Goal: Transaction & Acquisition: Book appointment/travel/reservation

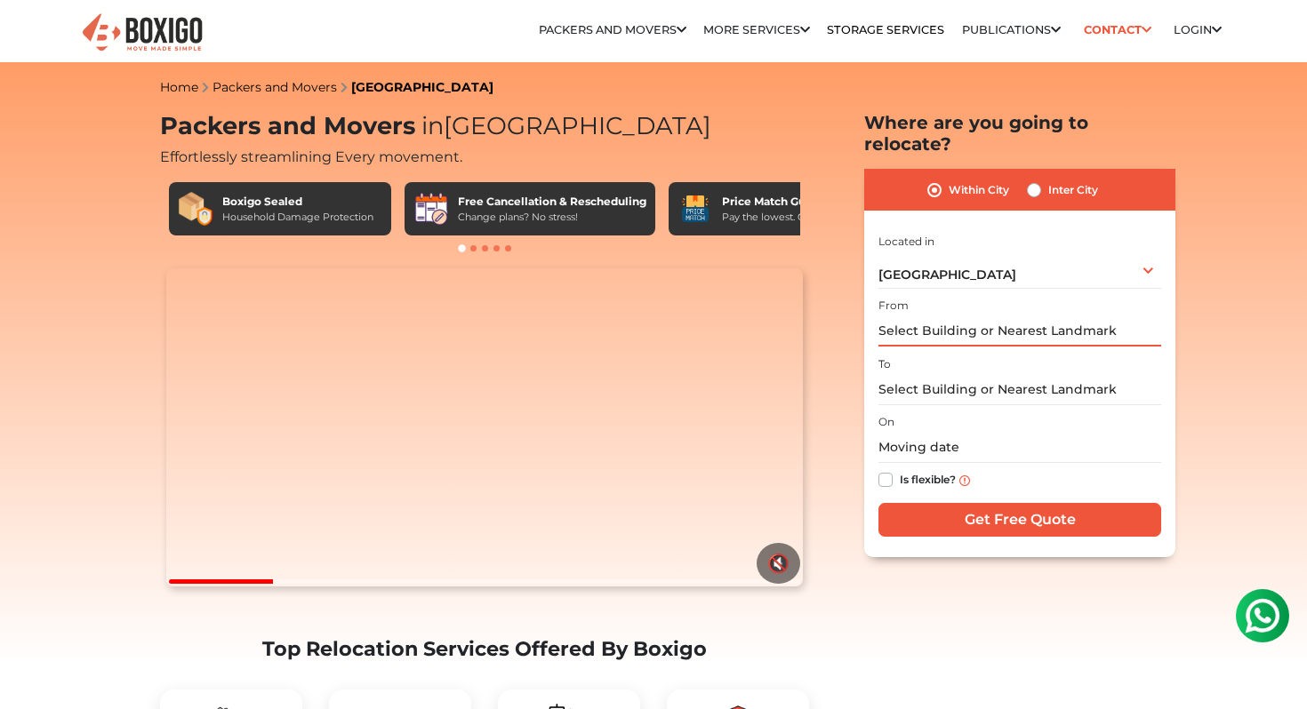
click at [945, 316] on input "text" at bounding box center [1019, 331] width 283 height 31
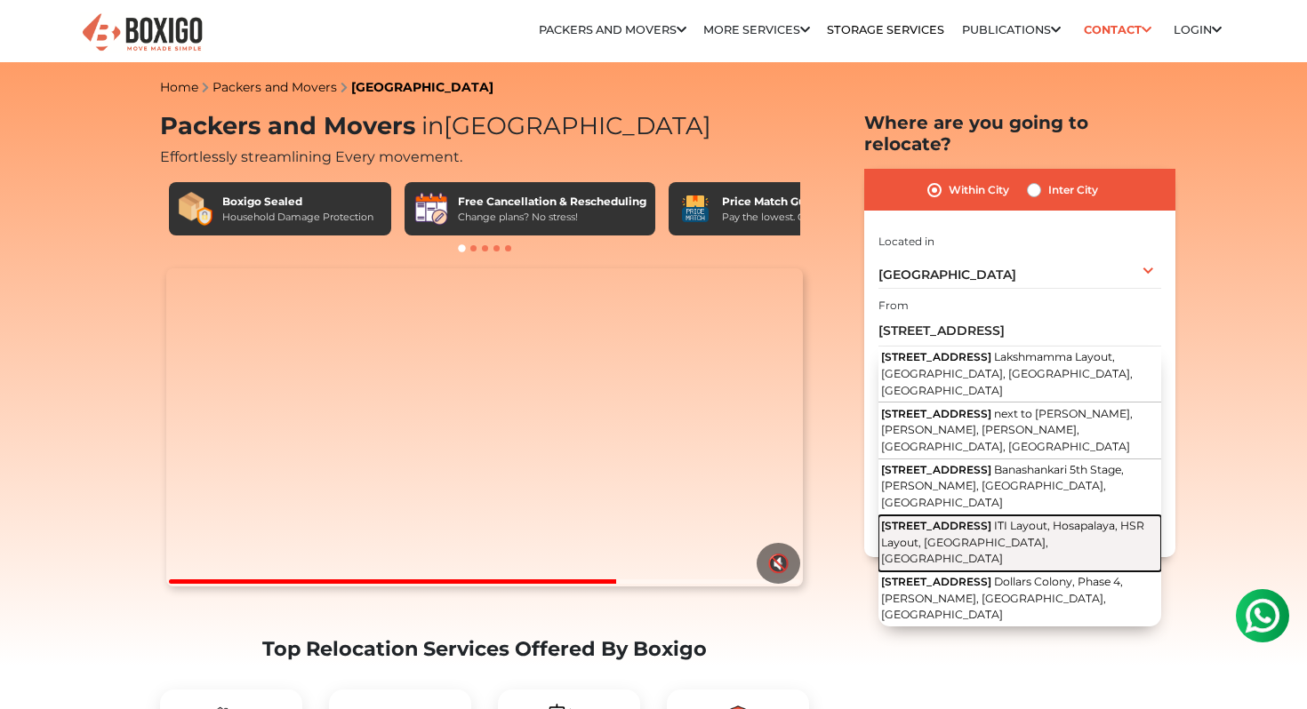
click at [960, 516] on button "[STREET_ADDRESS]" at bounding box center [1019, 544] width 283 height 56
type input "[STREET_ADDRESS]"
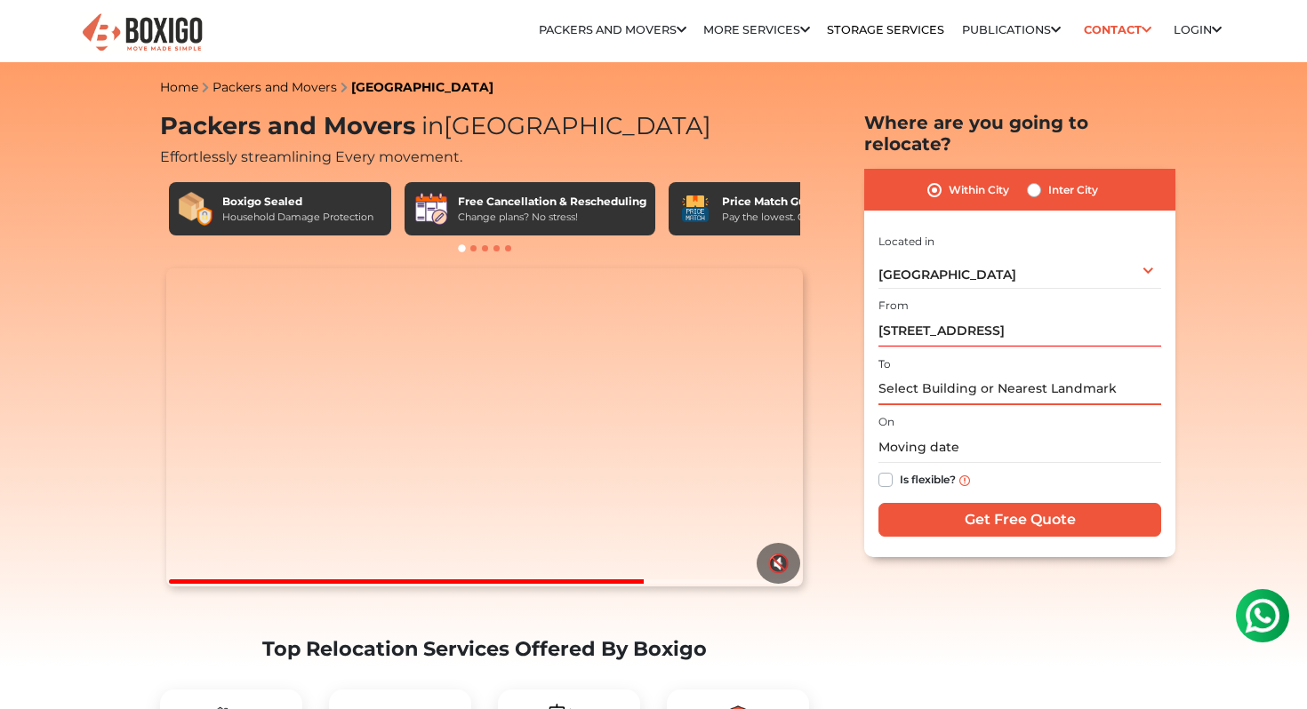
click at [950, 374] on input "text" at bounding box center [1019, 389] width 283 height 31
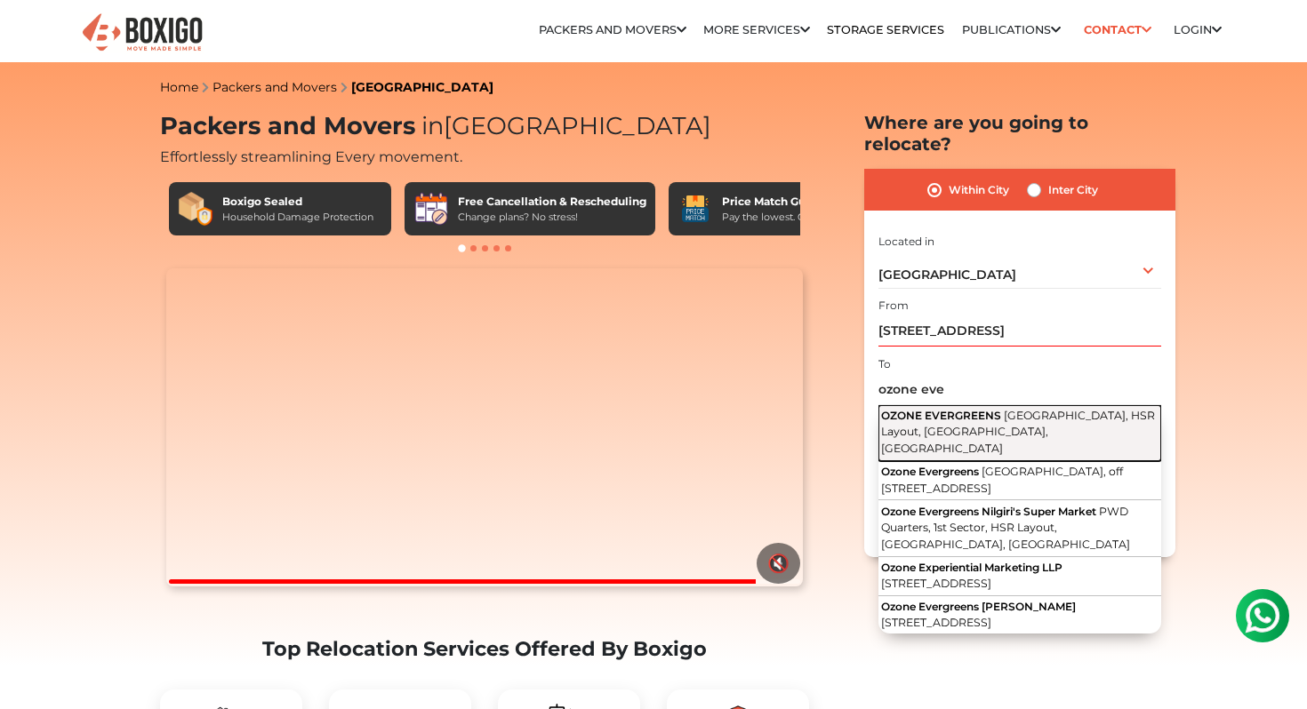
click at [962, 409] on span "[GEOGRAPHIC_DATA], HSR Layout, [GEOGRAPHIC_DATA], [GEOGRAPHIC_DATA]" at bounding box center [1018, 432] width 274 height 46
type input "OZONE EVERGREENS, [GEOGRAPHIC_DATA], HSR Layout, [GEOGRAPHIC_DATA], [GEOGRAPHIC…"
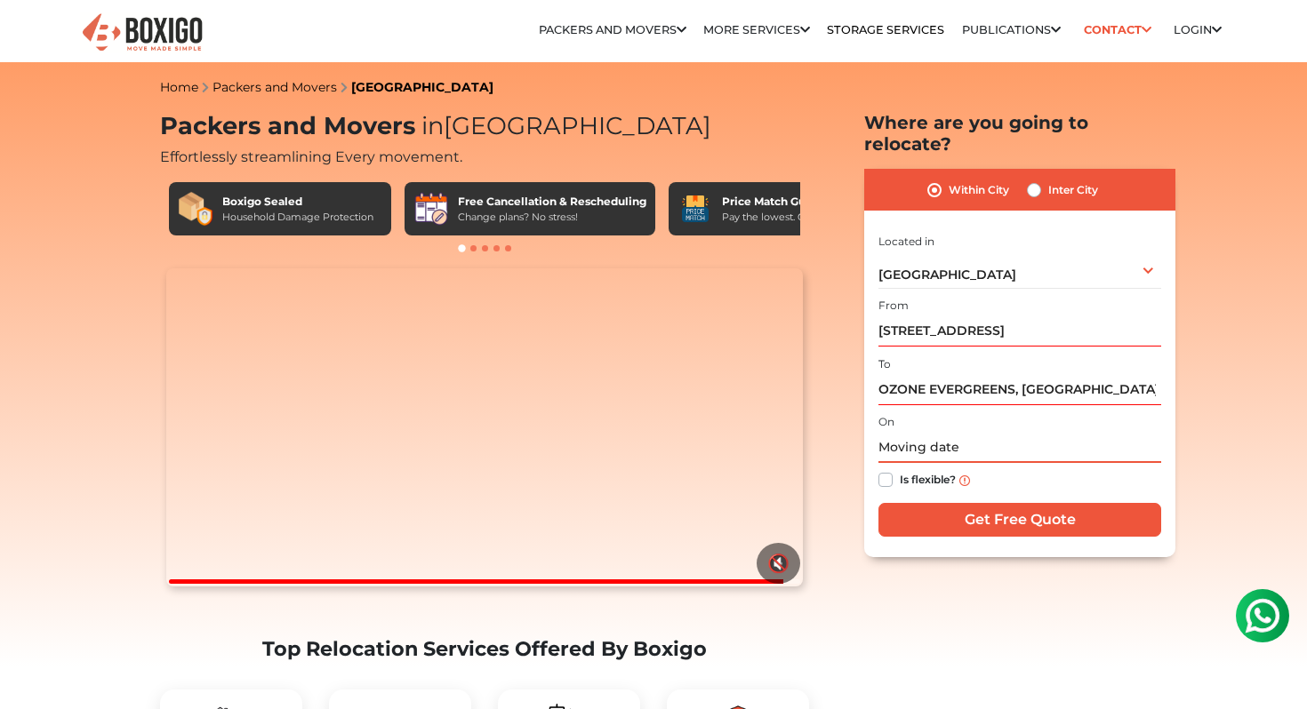
click at [956, 432] on input "text" at bounding box center [1019, 447] width 283 height 31
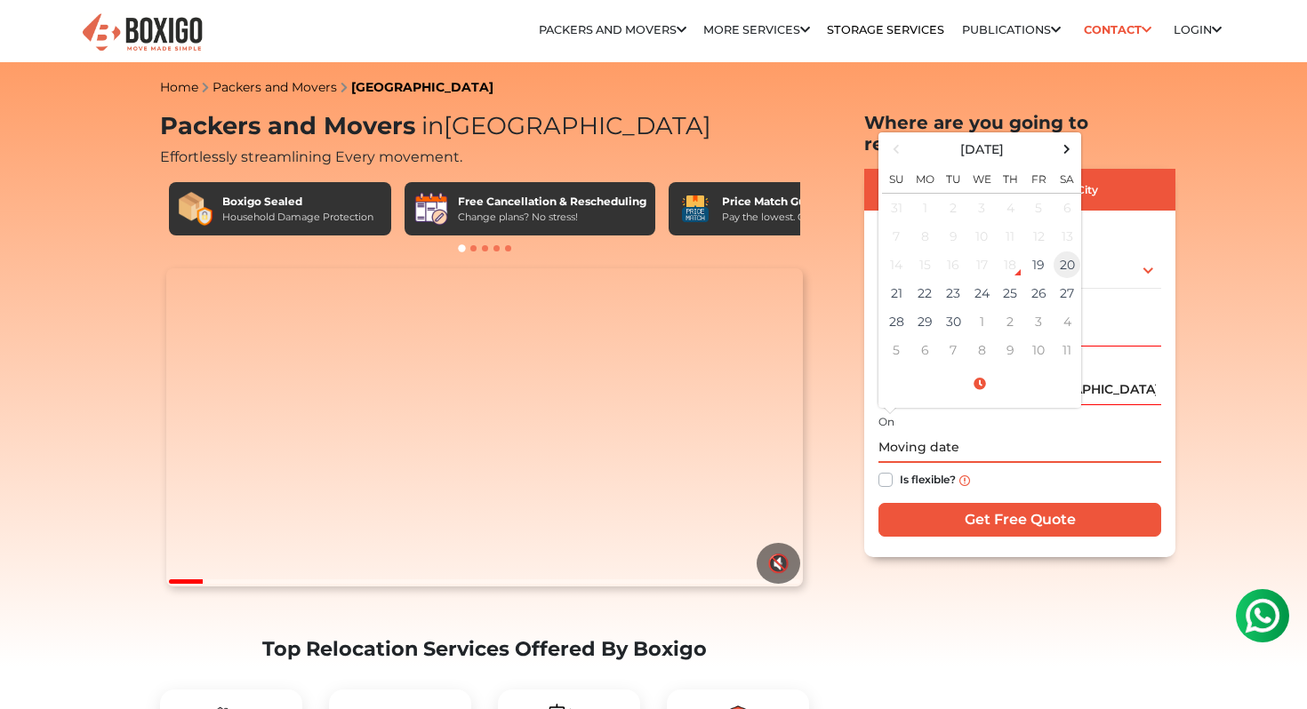
click at [1066, 251] on td "20" at bounding box center [1066, 265] width 28 height 28
type input "[DATE] 12:00 AM"
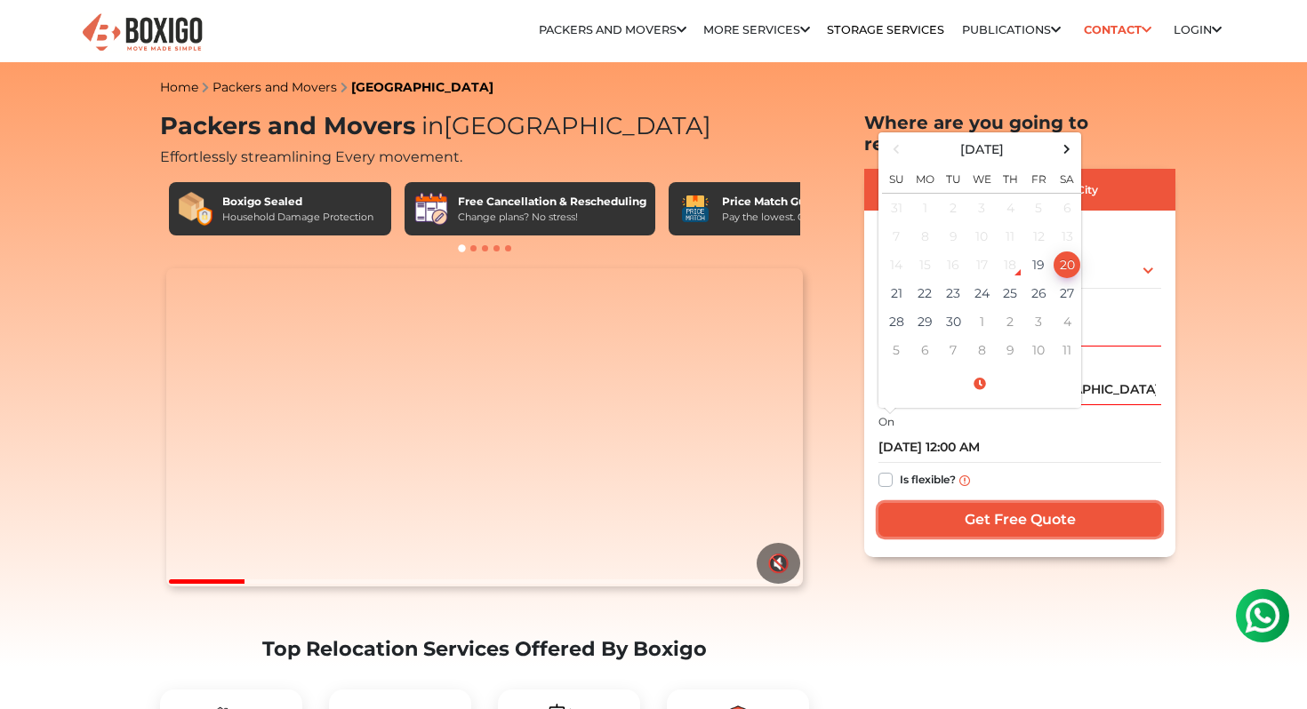
click at [972, 503] on input "Get Free Quote" at bounding box center [1019, 520] width 283 height 34
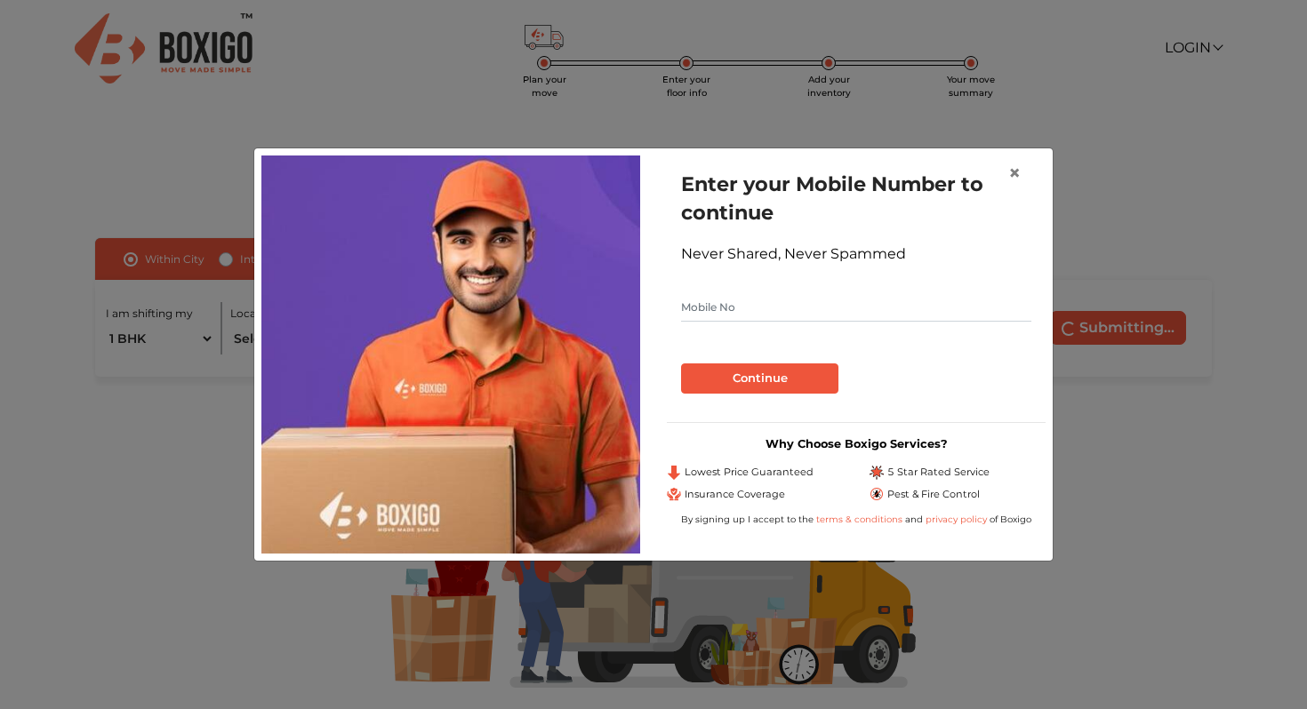
click at [756, 300] on input "text" at bounding box center [856, 307] width 350 height 28
type input "8178350806"
click at [731, 383] on button "Continue" at bounding box center [759, 379] width 157 height 30
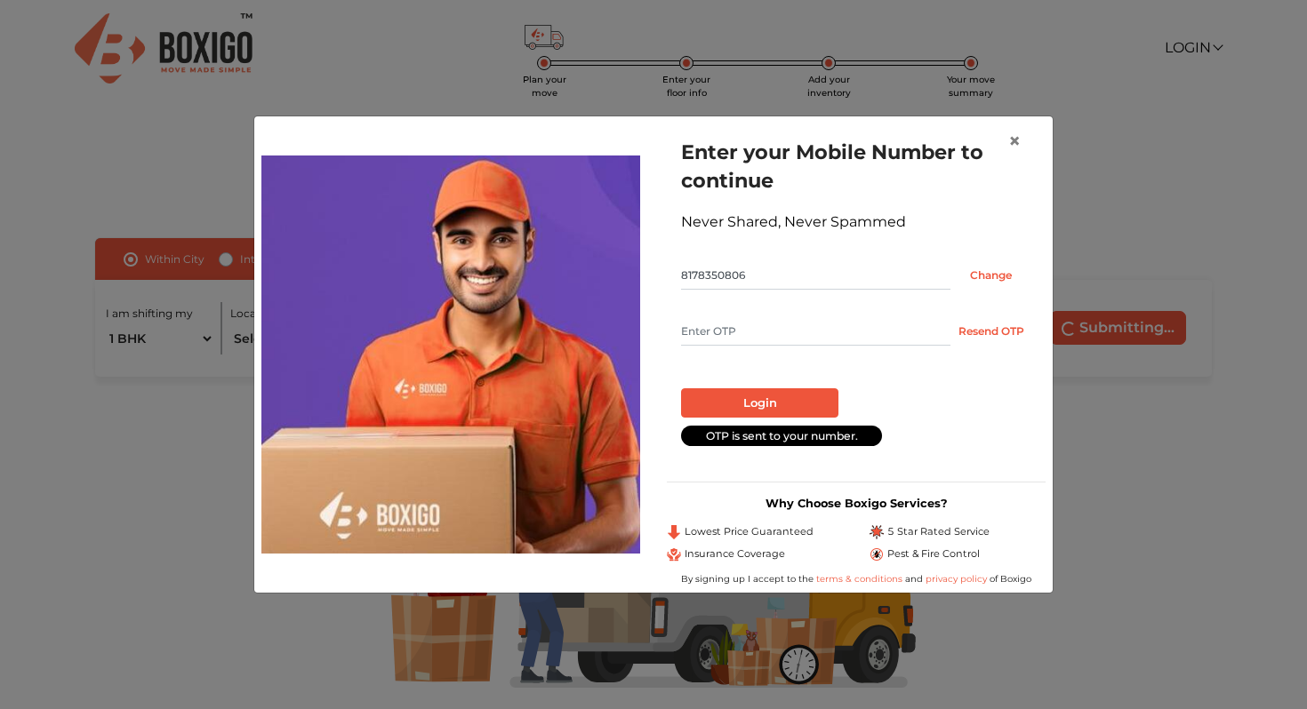
click at [717, 339] on input "text" at bounding box center [815, 331] width 269 height 28
type input "5371"
click at [736, 404] on button "Login" at bounding box center [759, 403] width 157 height 30
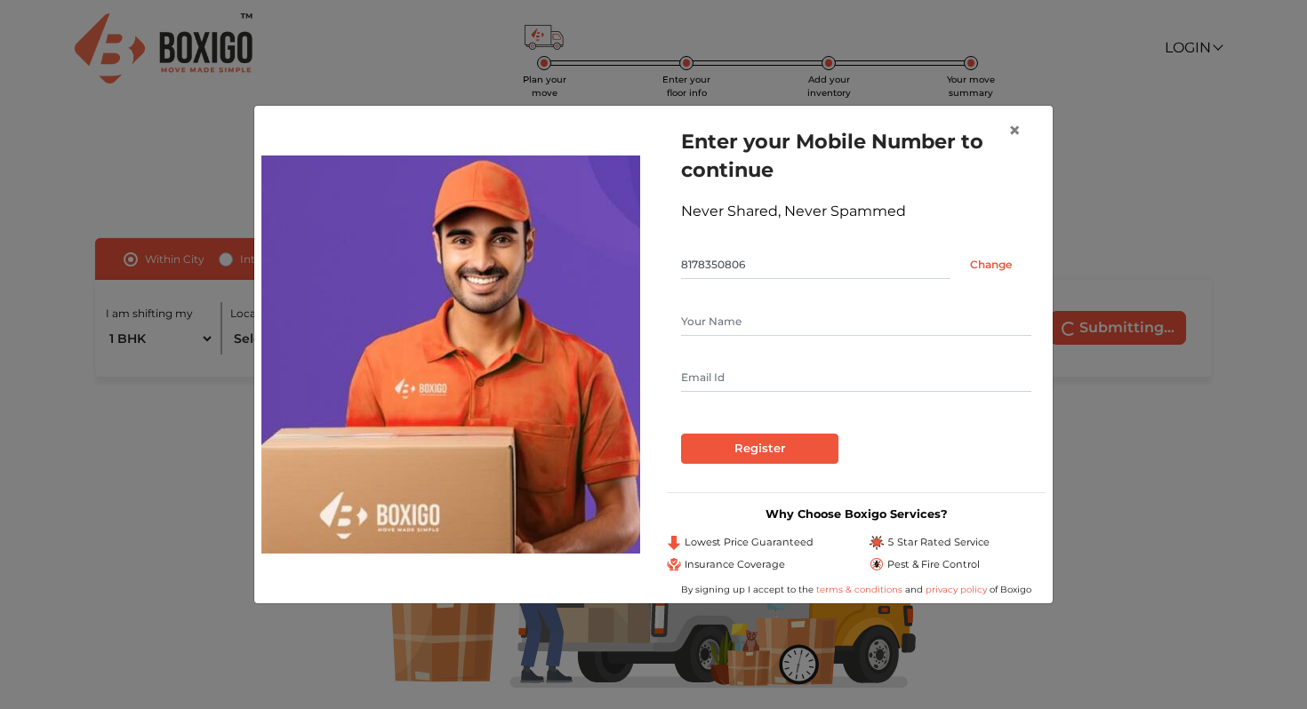
click at [745, 313] on input "text" at bounding box center [856, 322] width 350 height 28
type input "Dipankar"
click at [726, 449] on input "Register" at bounding box center [759, 449] width 157 height 30
type input "dip.jiwani@gmail.com"
click at [723, 454] on input "Register" at bounding box center [759, 449] width 157 height 30
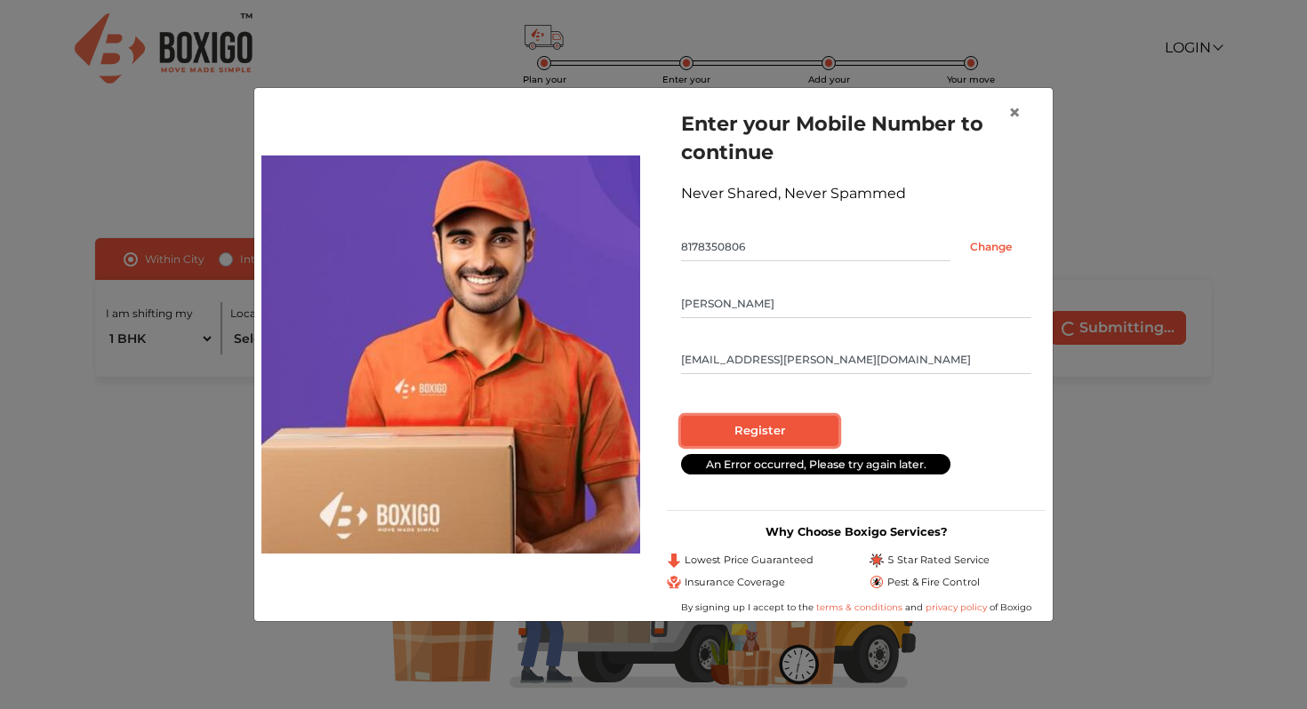
click at [733, 432] on input "Register" at bounding box center [759, 431] width 157 height 30
